Goal: Register for event/course

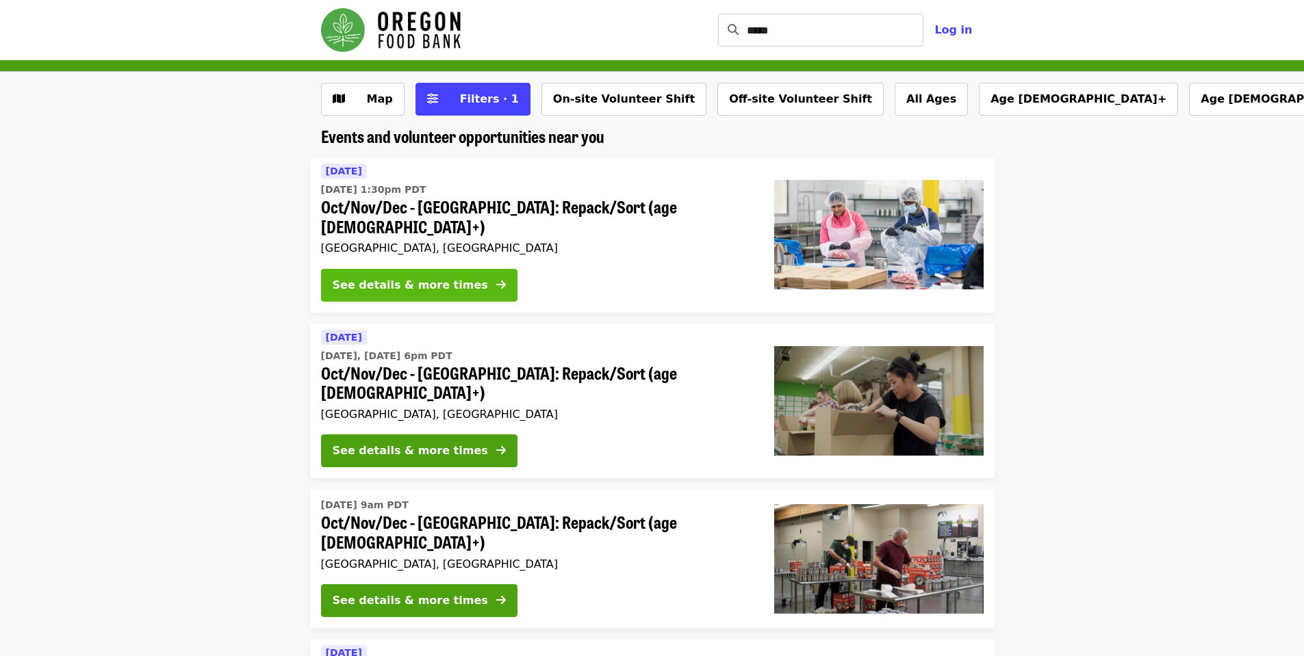
click at [450, 277] on div "See details & more times" at bounding box center [410, 285] width 155 height 16
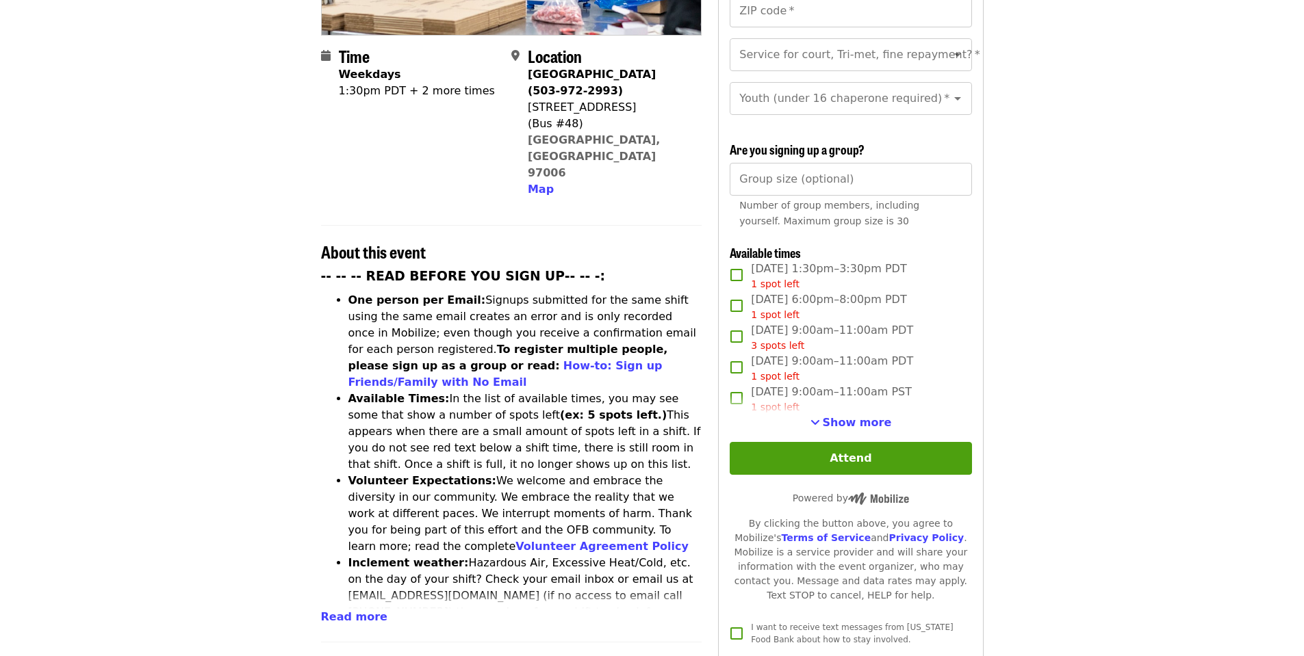
scroll to position [342, 0]
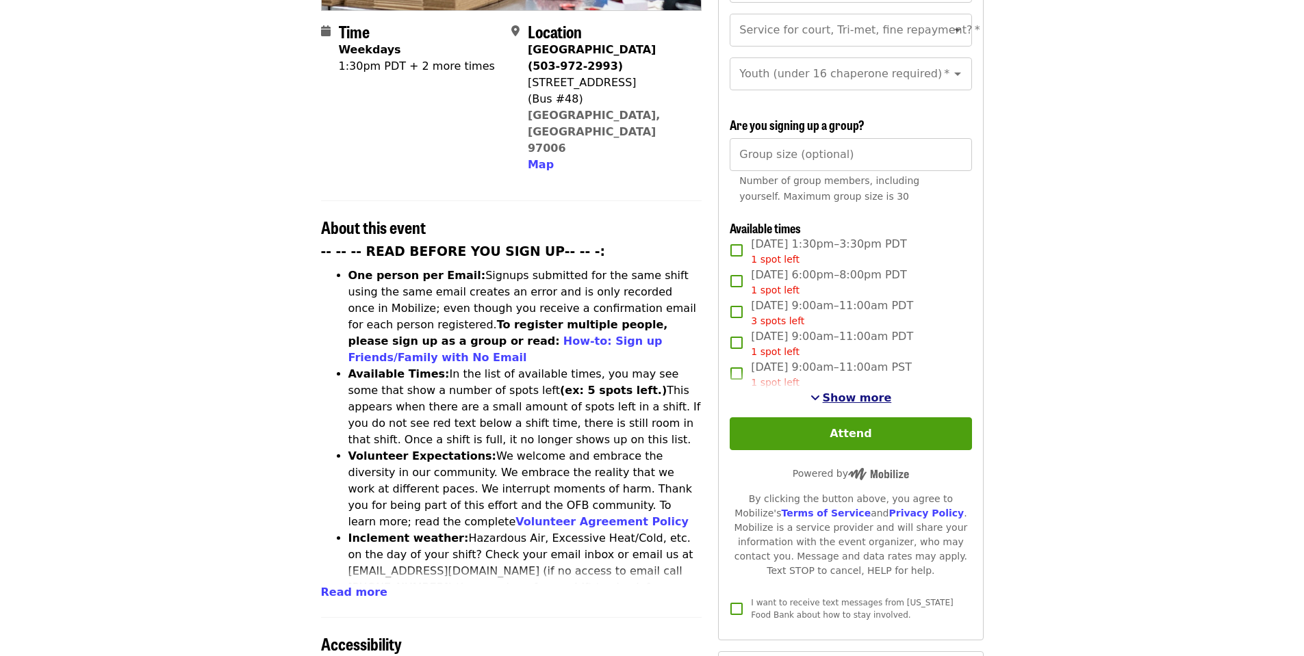
click at [839, 396] on span "Show more" at bounding box center [857, 397] width 69 height 13
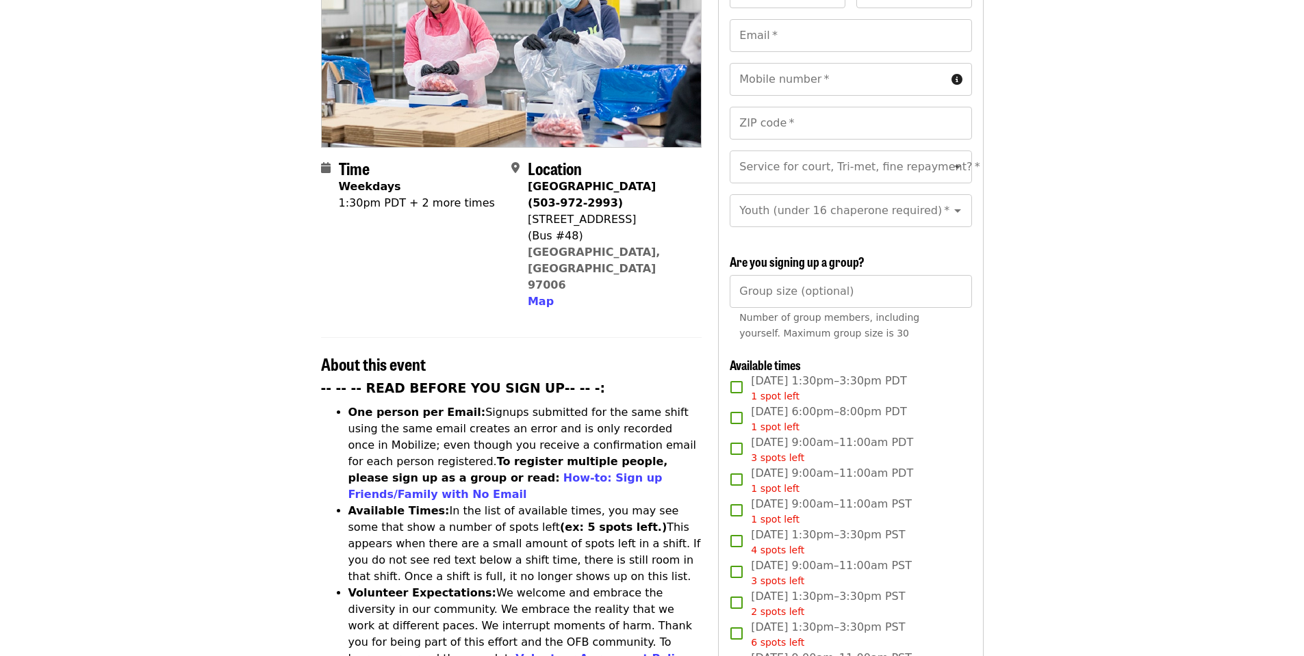
scroll to position [0, 0]
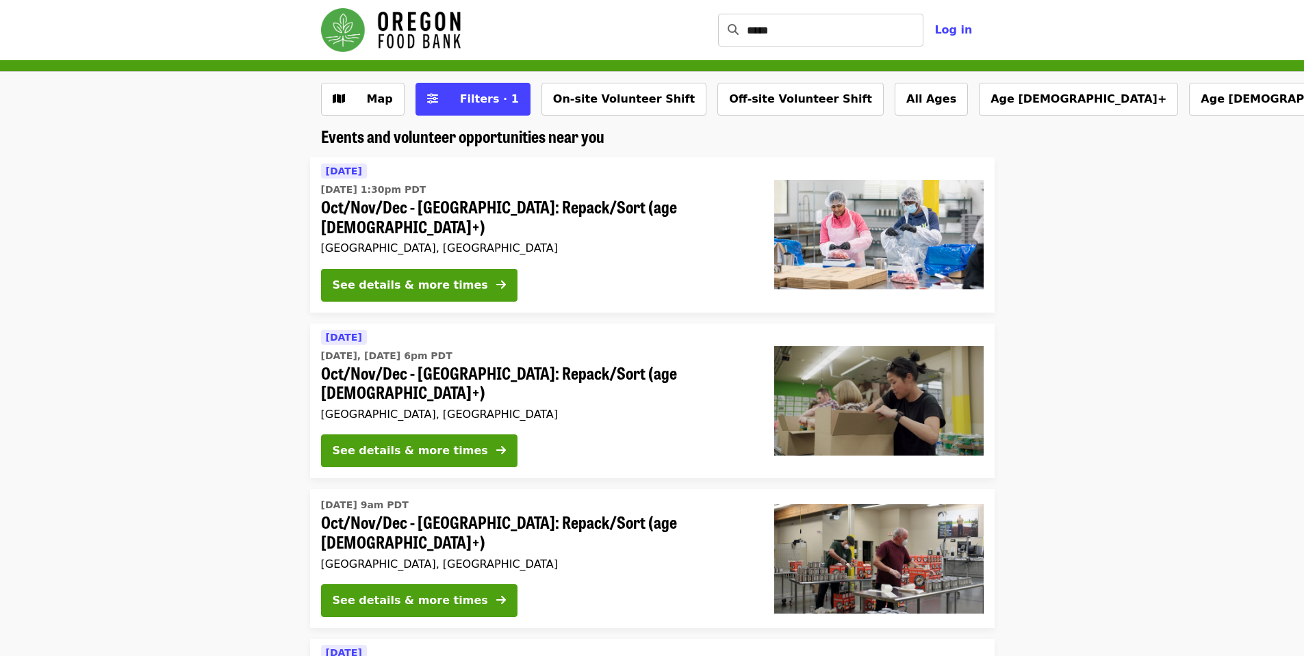
scroll to position [68, 0]
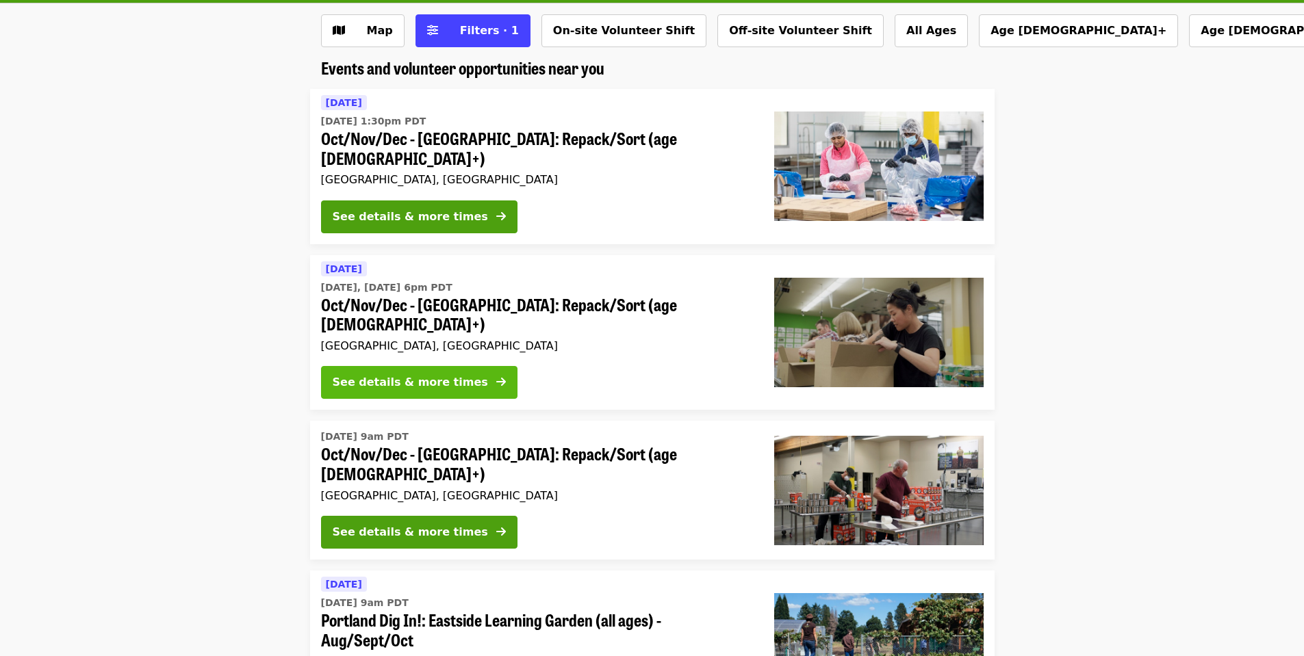
click at [423, 366] on button "See details & more times" at bounding box center [419, 382] width 196 height 33
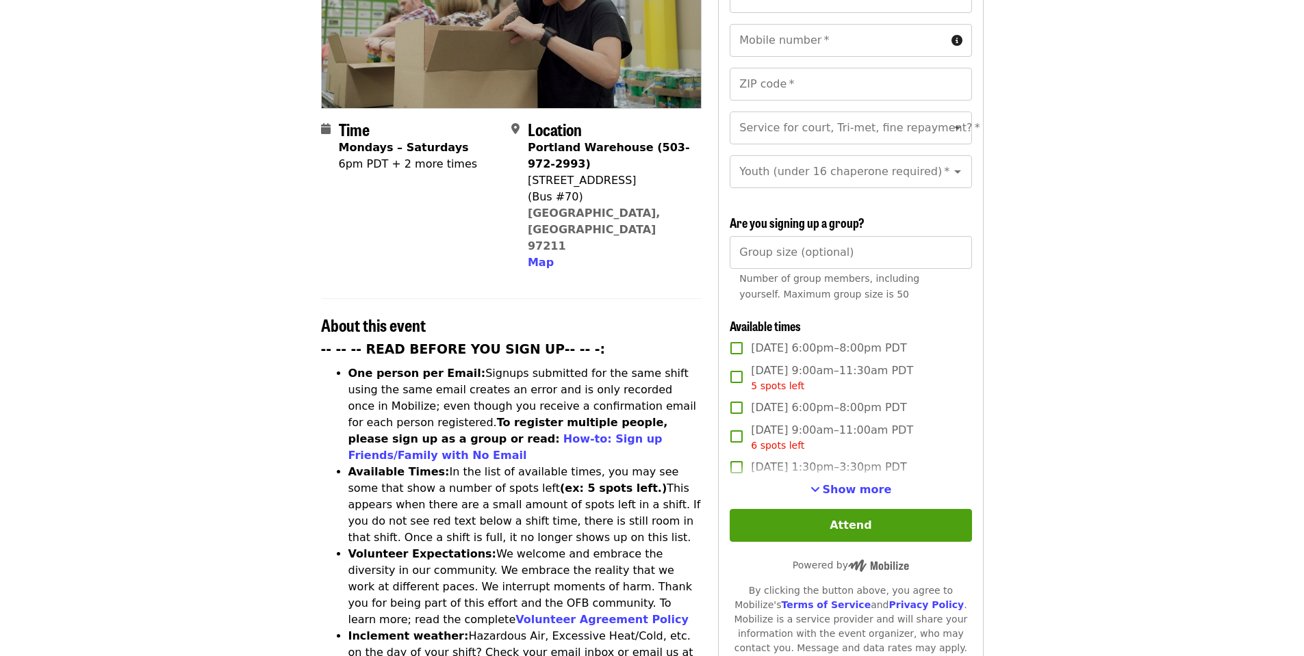
scroll to position [342, 0]
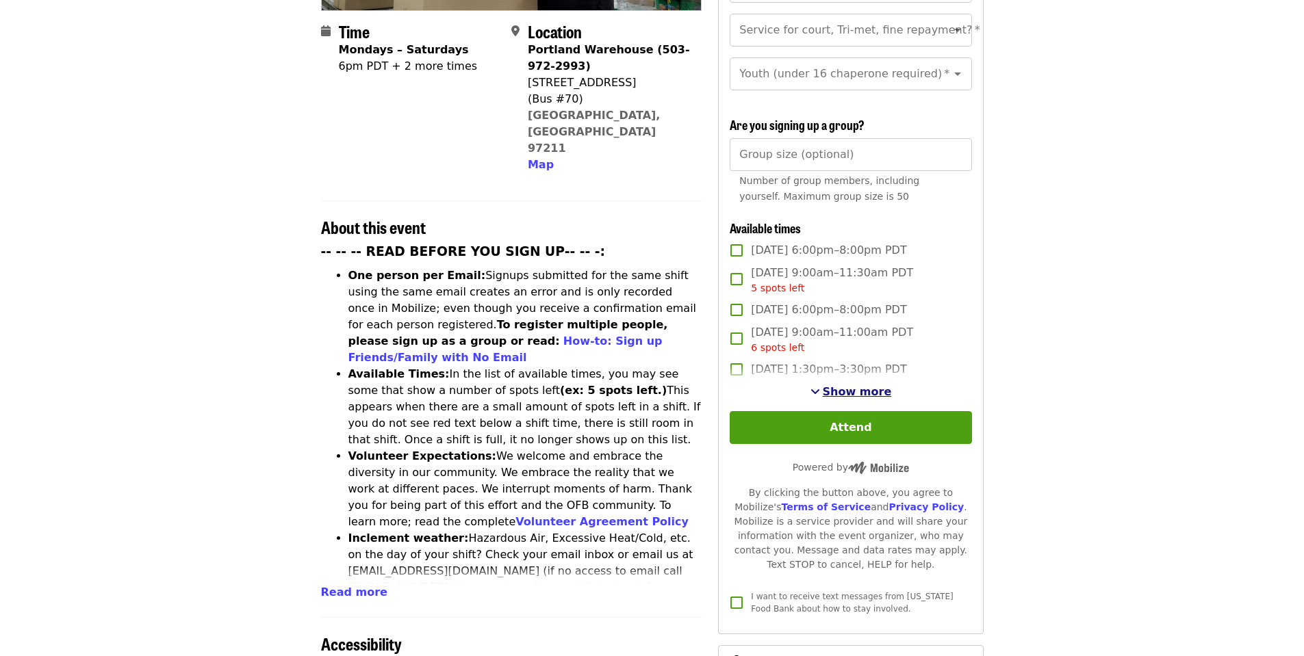
click at [840, 388] on span "Show more" at bounding box center [857, 391] width 69 height 13
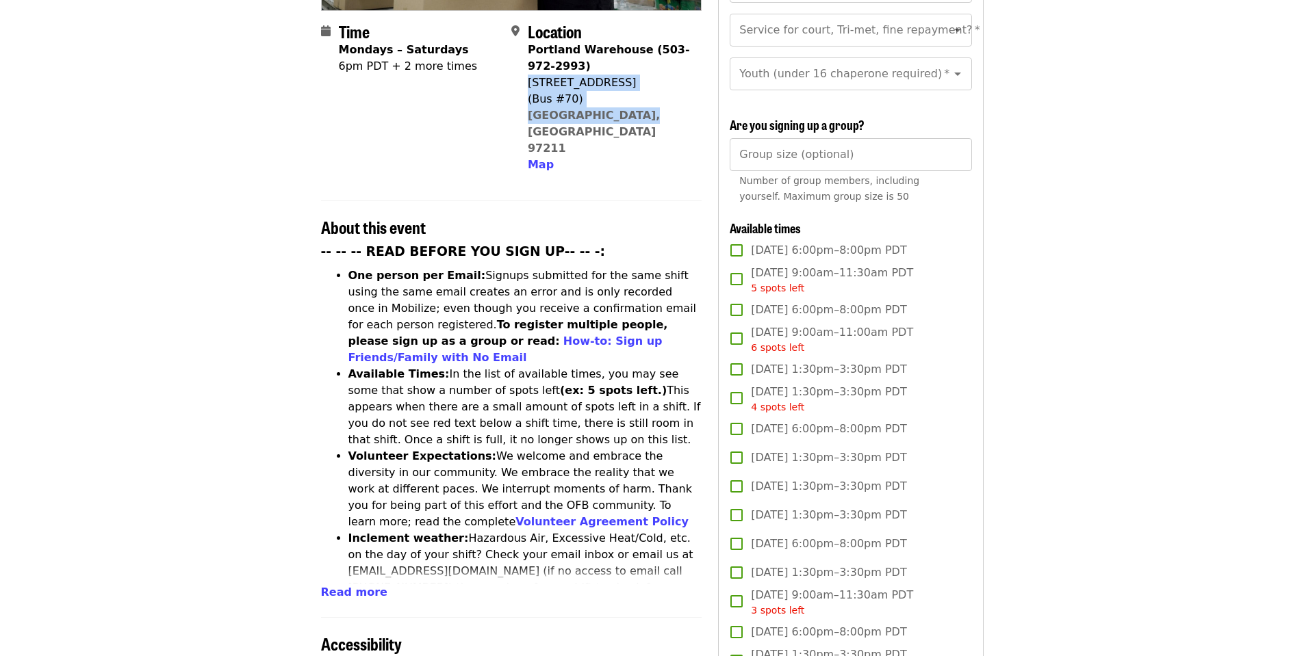
drag, startPoint x: 529, startPoint y: 57, endPoint x: 621, endPoint y: 84, distance: 96.2
click at [621, 84] on div "Portland Warehouse (503-972-2993) [STREET_ADDRESS] Map" at bounding box center [609, 107] width 163 height 131
click at [634, 91] on div "(Bus #70)" at bounding box center [609, 99] width 163 height 16
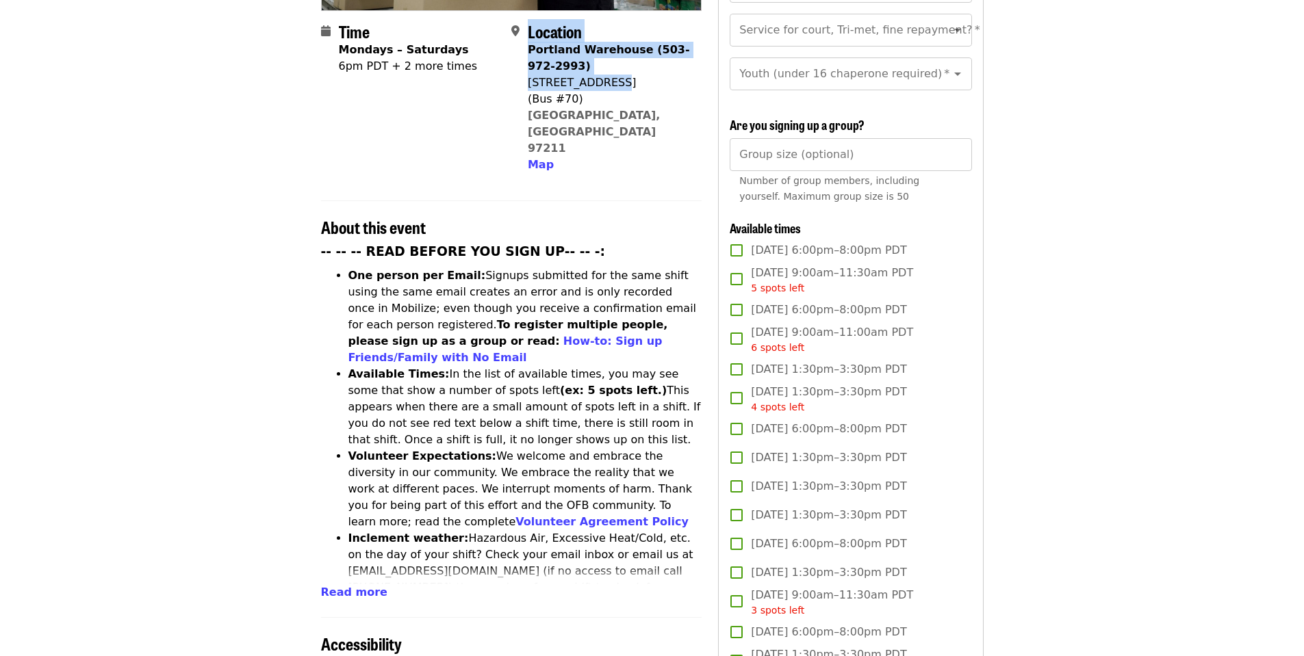
drag, startPoint x: 622, startPoint y: 53, endPoint x: 526, endPoint y: 57, distance: 96.6
click at [526, 57] on div "Location [GEOGRAPHIC_DATA] (503-972-2993) [STREET_ADDRESS] Map" at bounding box center [600, 97] width 179 height 151
copy div "Location [GEOGRAPHIC_DATA] (503-972-2993) [STREET_ADDRESS]"
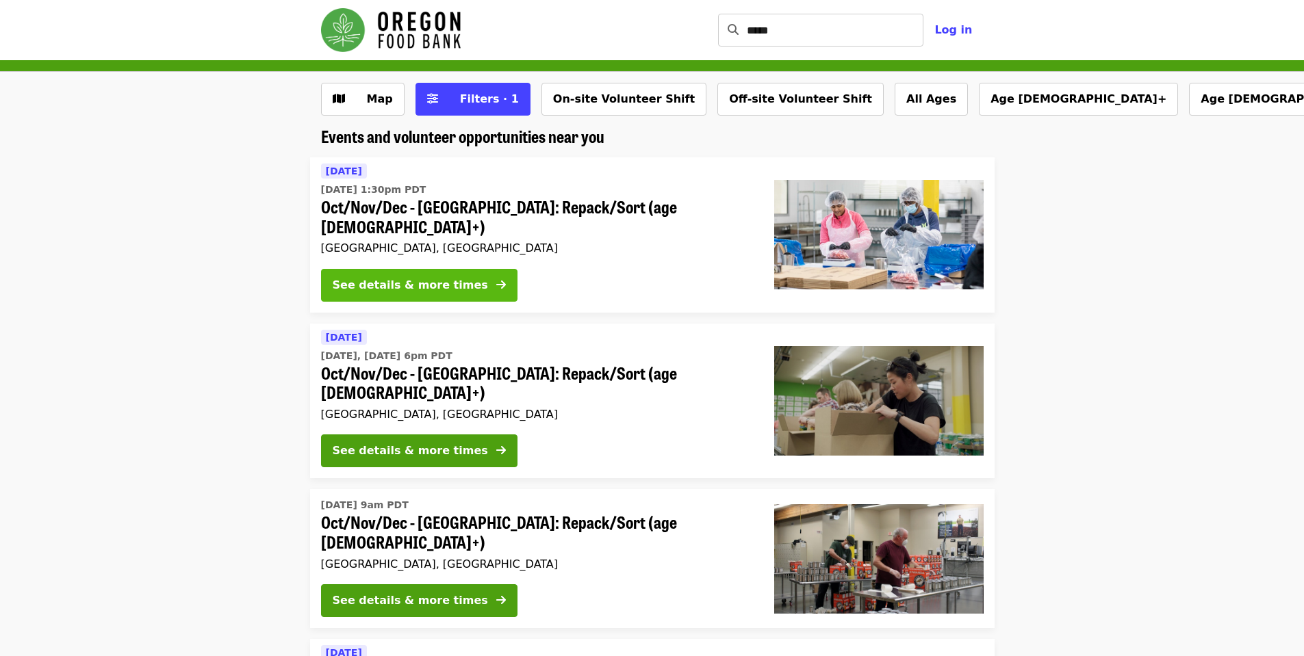
click at [409, 277] on div "See details & more times" at bounding box center [410, 285] width 155 height 16
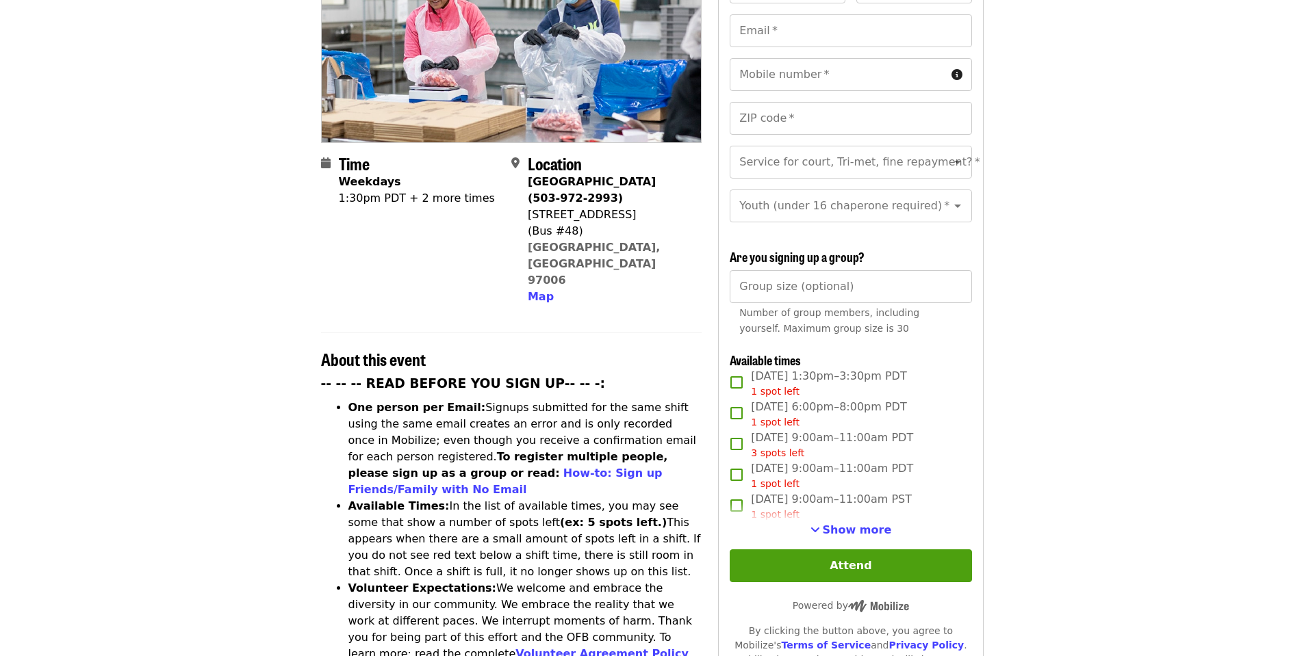
scroll to position [274, 0]
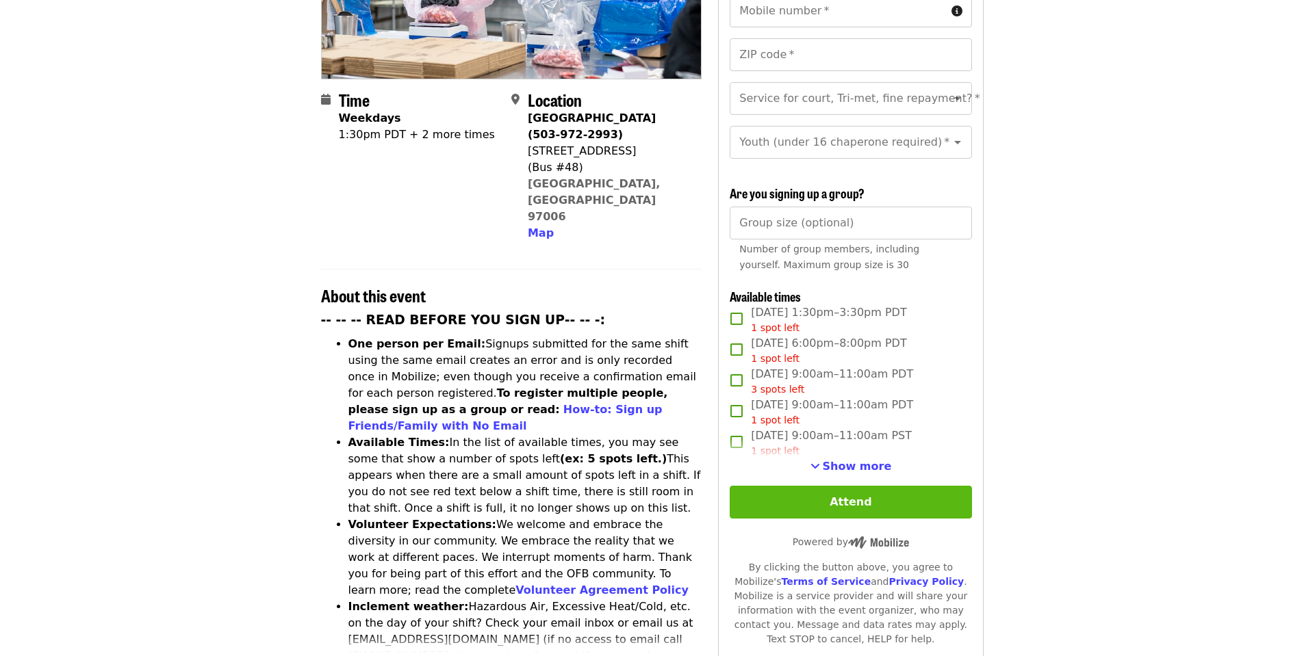
click at [900, 504] on button "Attend" at bounding box center [850, 502] width 242 height 33
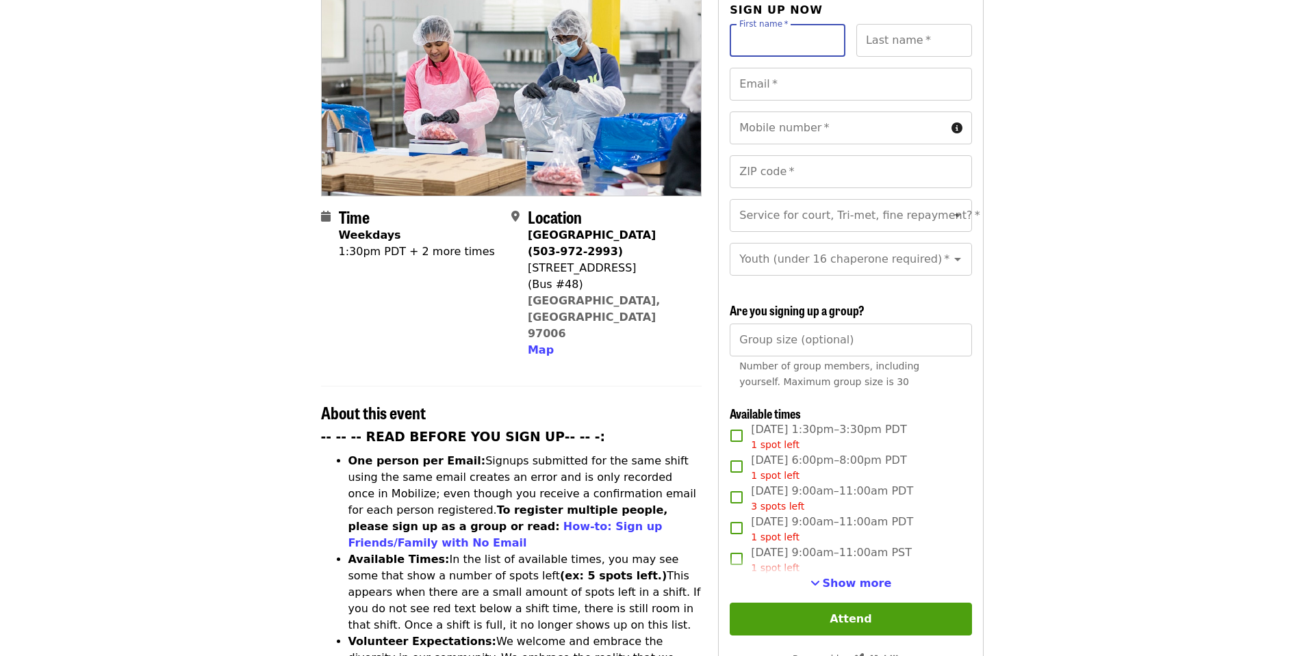
scroll to position [225, 0]
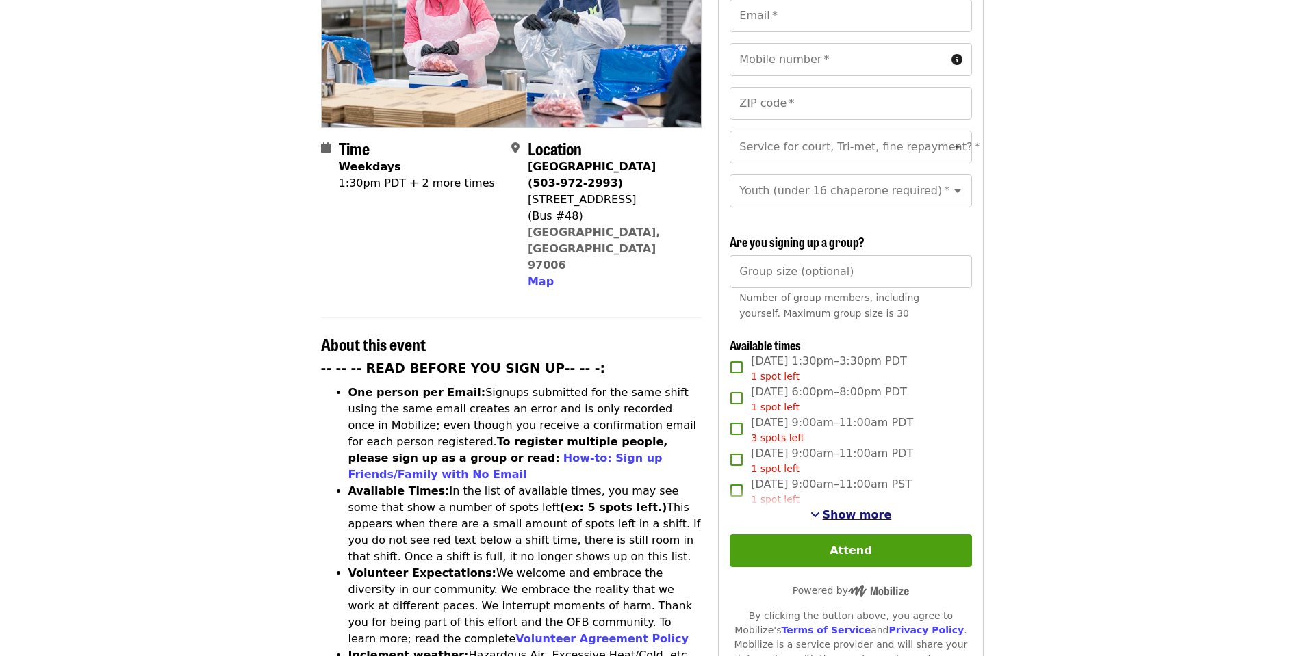
click at [844, 508] on span "Show more" at bounding box center [857, 514] width 69 height 13
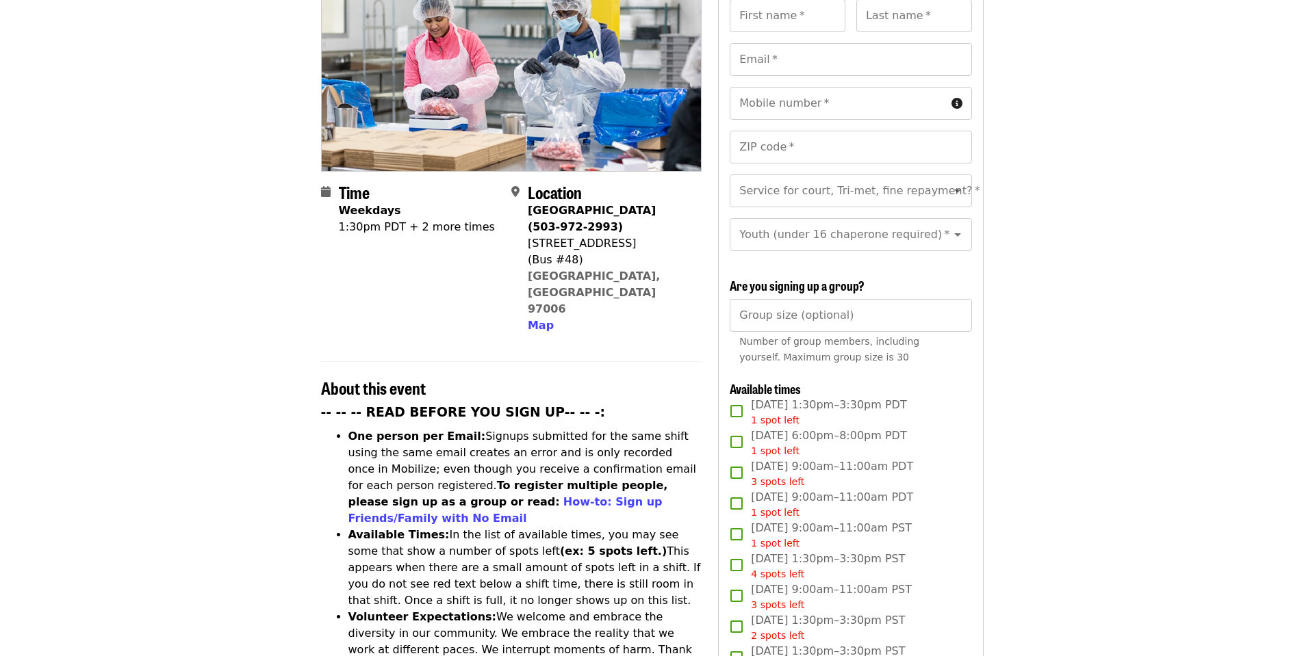
scroll to position [157, 0]
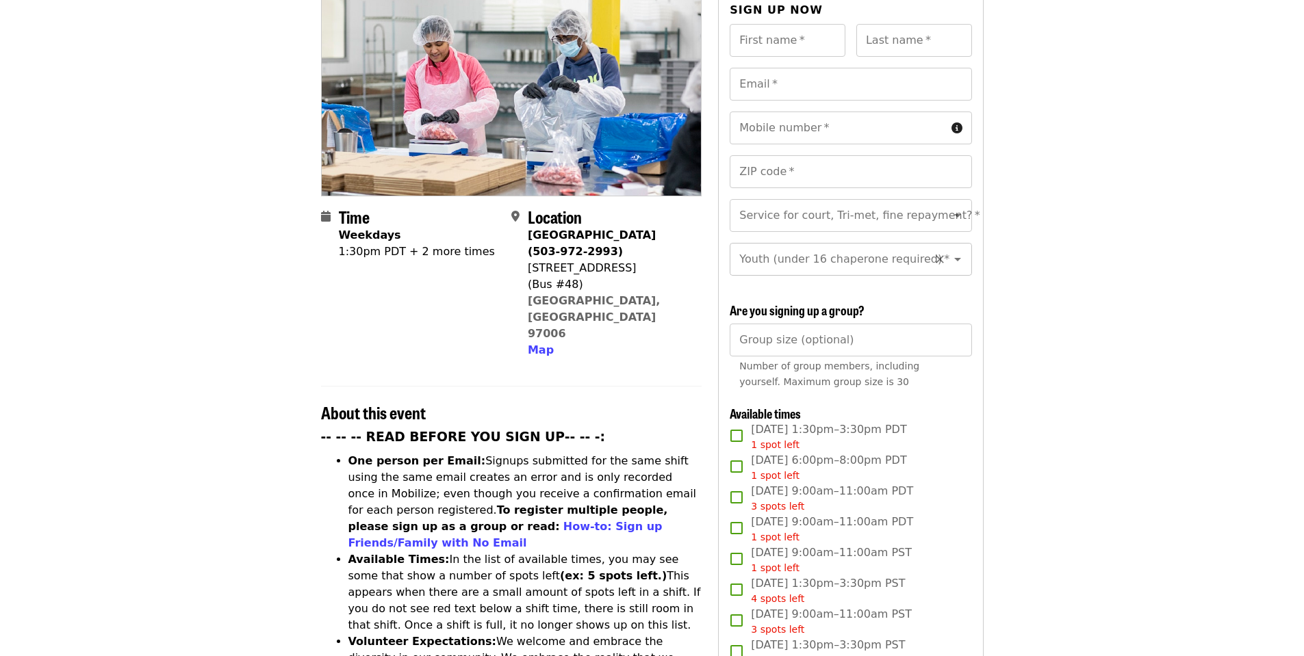
click at [951, 251] on icon "Open" at bounding box center [957, 259] width 16 height 16
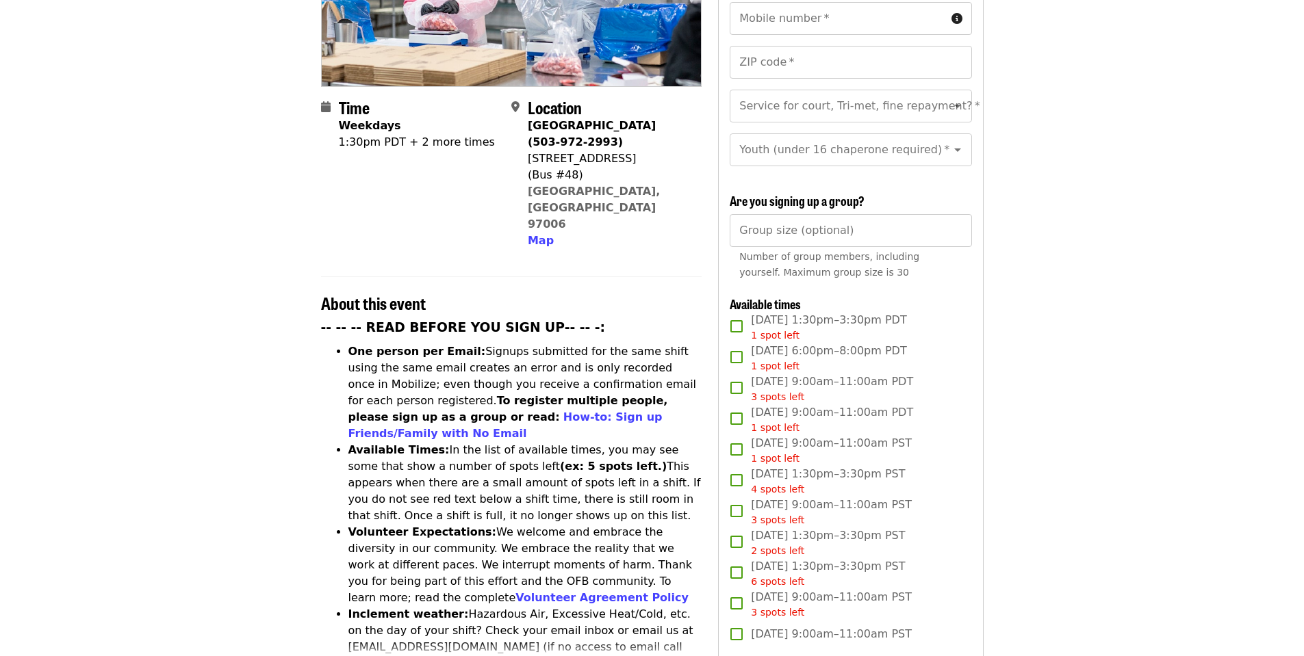
scroll to position [274, 0]
